Goal: Task Accomplishment & Management: Use online tool/utility

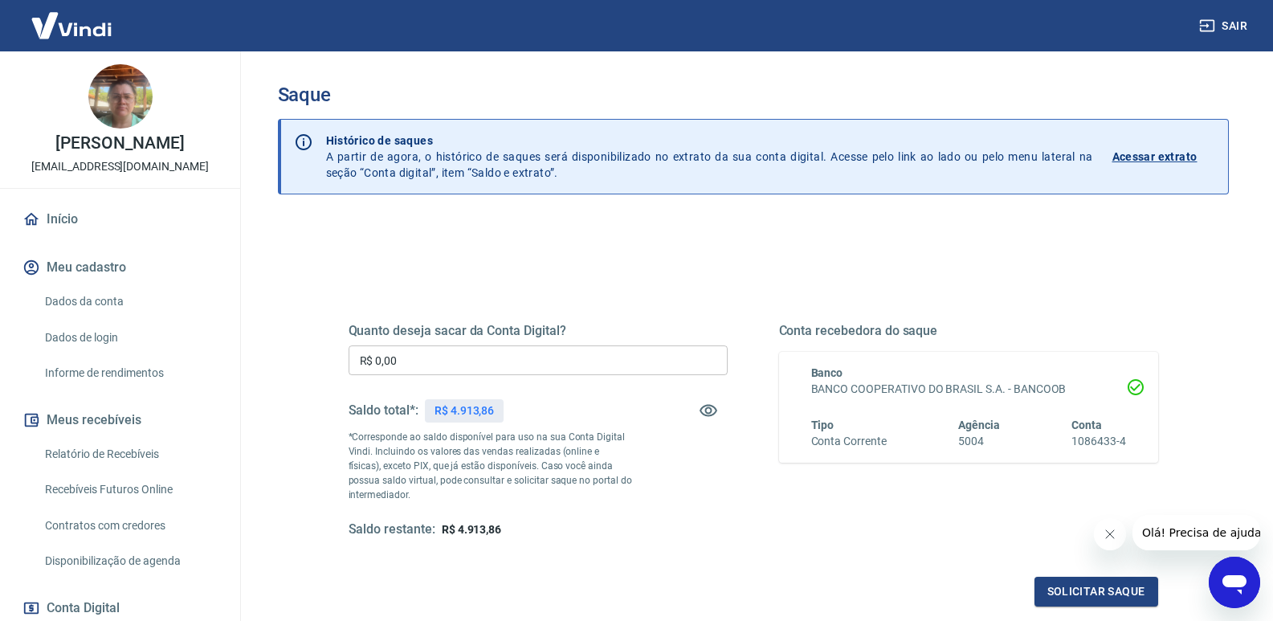
click at [501, 354] on input "R$ 0,00" at bounding box center [538, 360] width 379 height 30
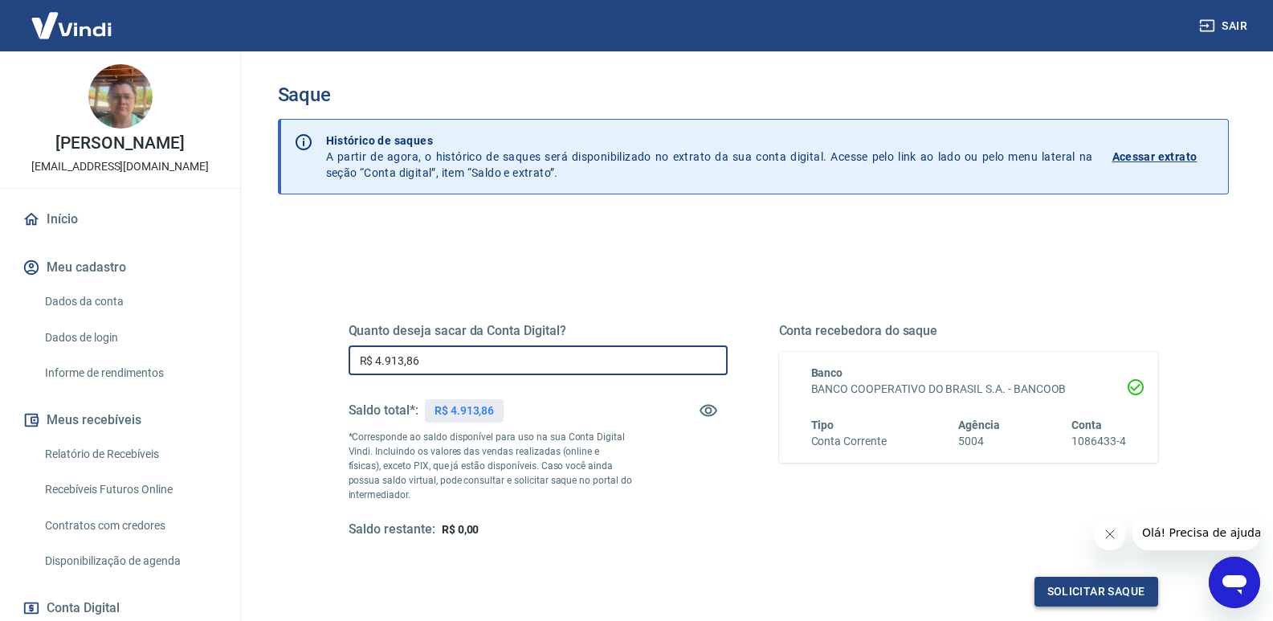
type input "R$ 4.913,86"
click at [1082, 594] on button "Solicitar saque" at bounding box center [1097, 592] width 124 height 30
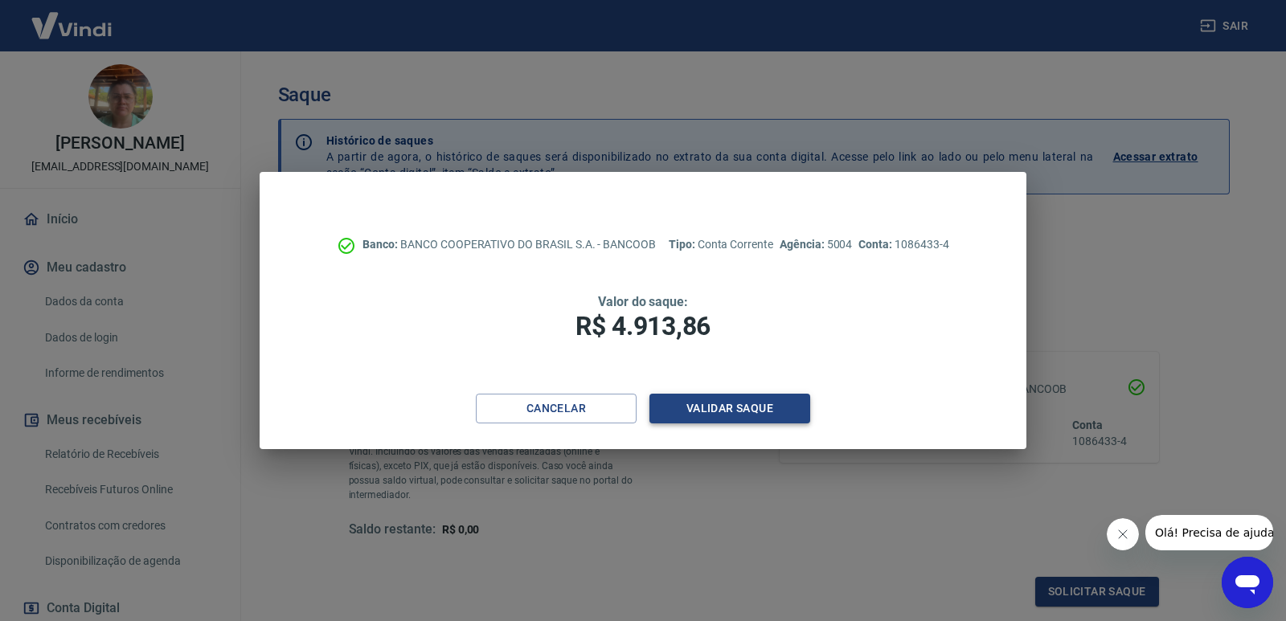
click at [713, 405] on button "Validar saque" at bounding box center [729, 409] width 161 height 30
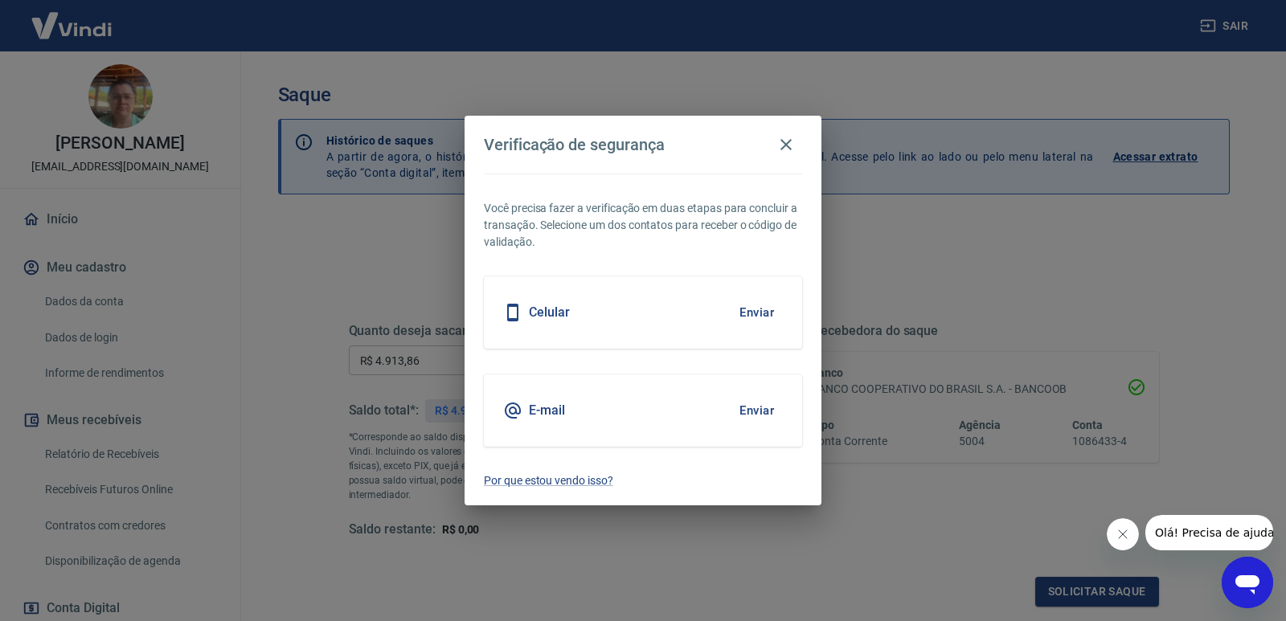
click at [754, 308] on button "Enviar" at bounding box center [756, 313] width 52 height 34
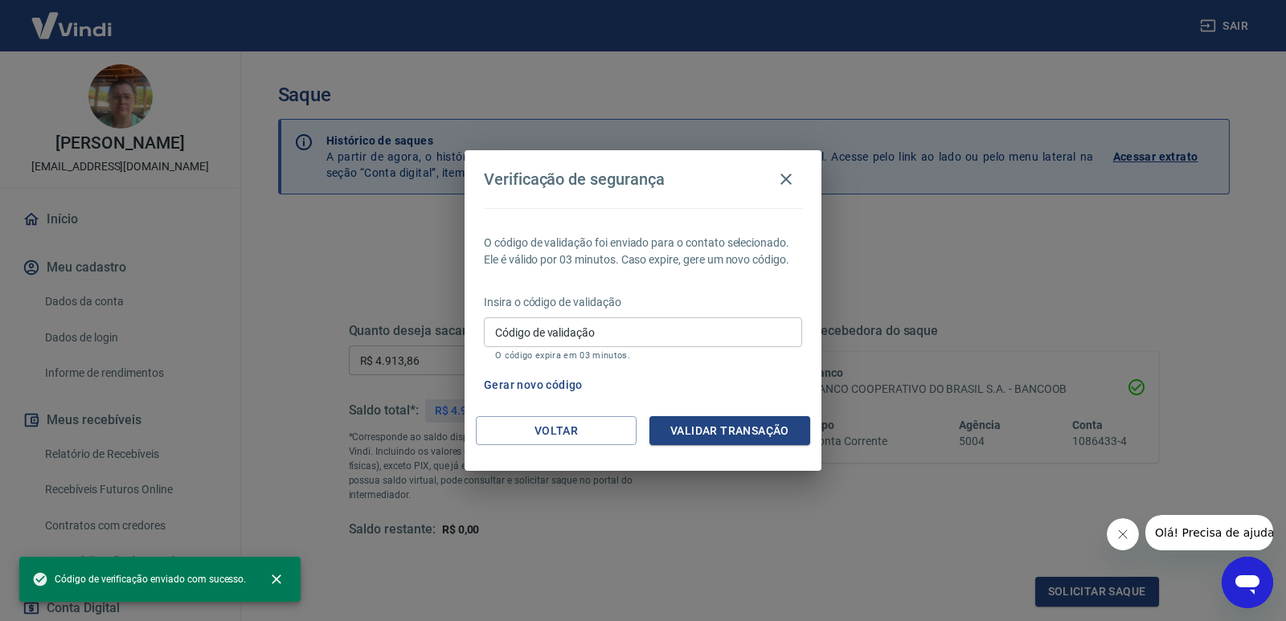
click at [613, 324] on input "Código de validação" at bounding box center [643, 332] width 318 height 30
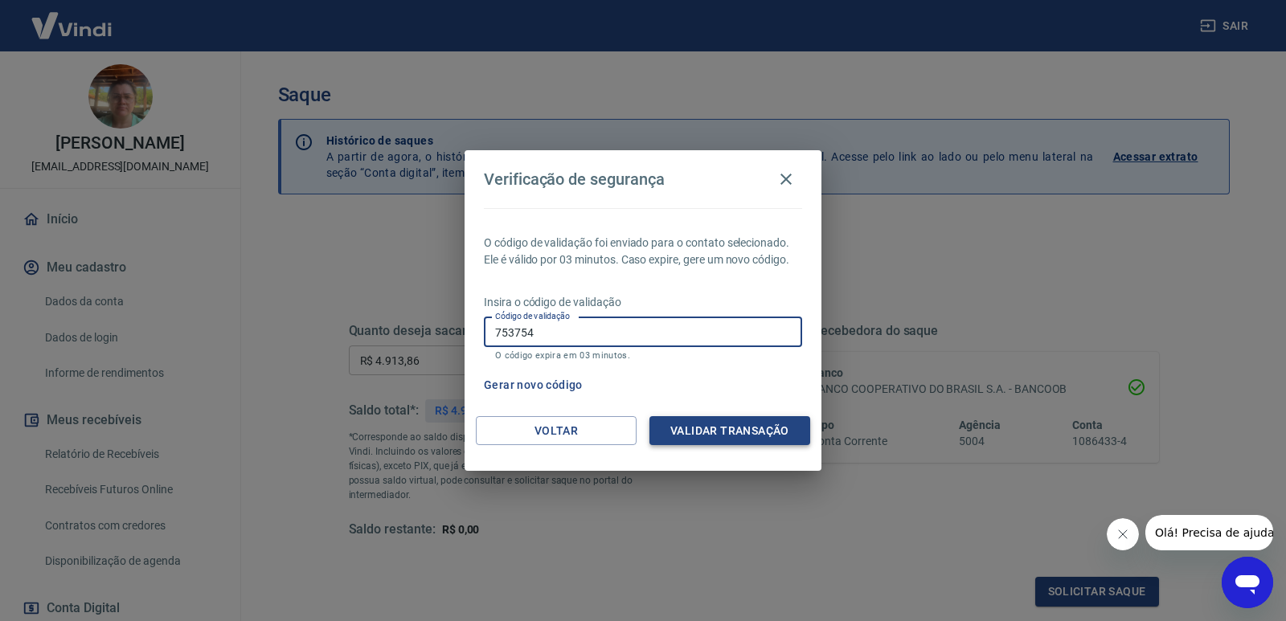
type input "753754"
click at [731, 427] on button "Validar transação" at bounding box center [729, 431] width 161 height 30
